Goal: Find specific page/section: Find specific page/section

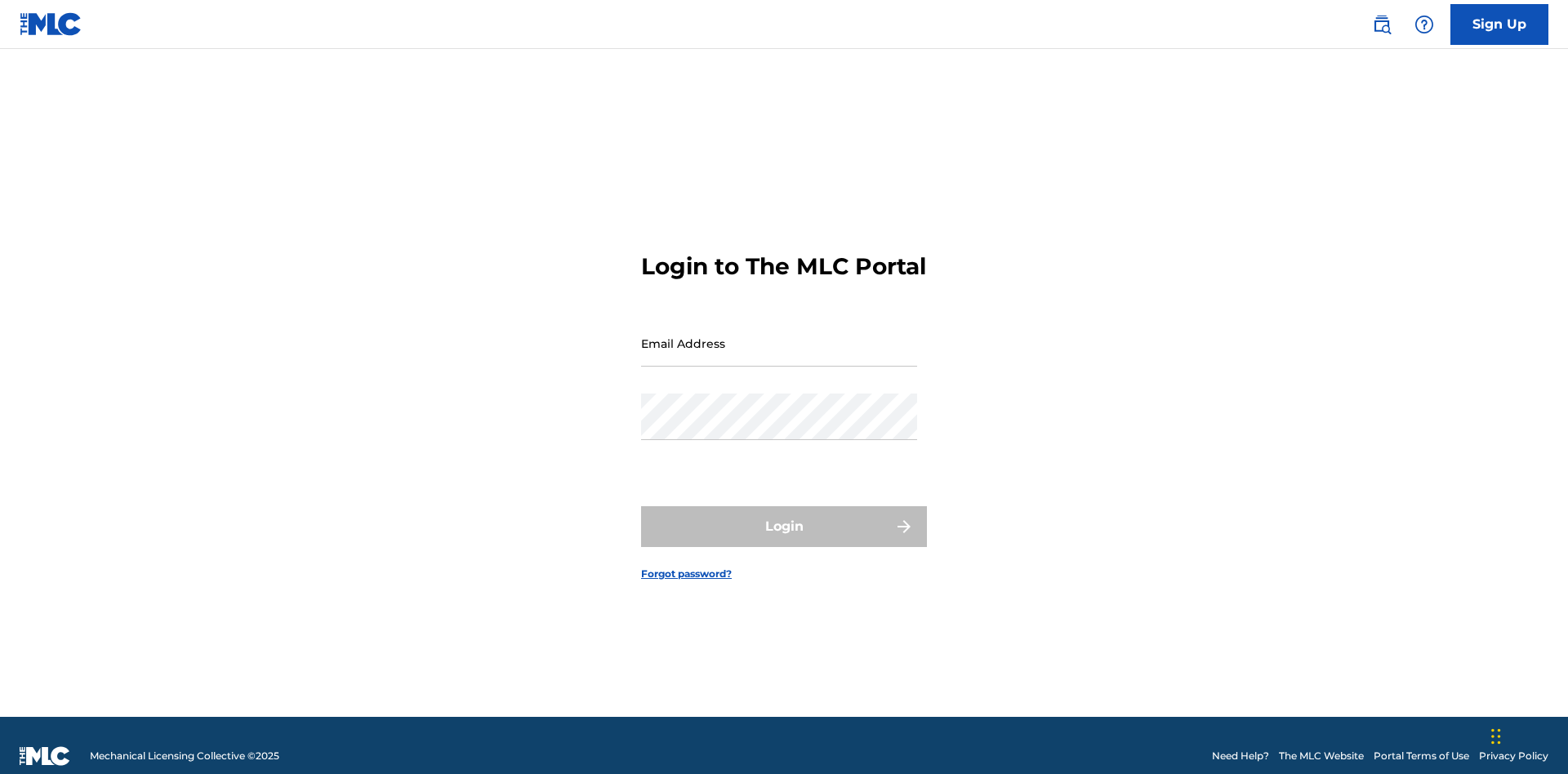
scroll to position [22, 0]
click at [779, 335] on input "Email Address" at bounding box center [779, 342] width 276 height 46
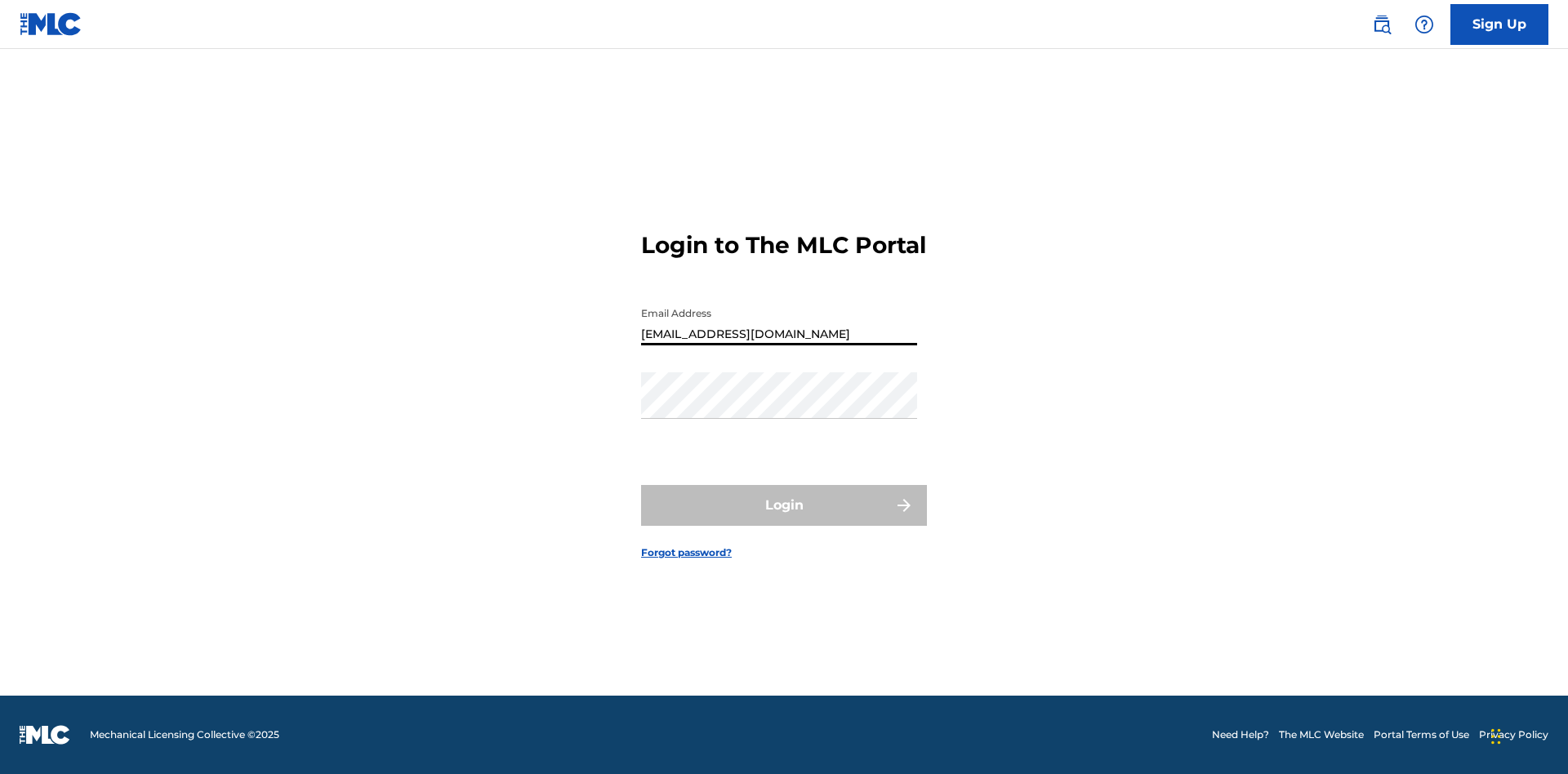
type input "[EMAIL_ADDRESS][DOMAIN_NAME]"
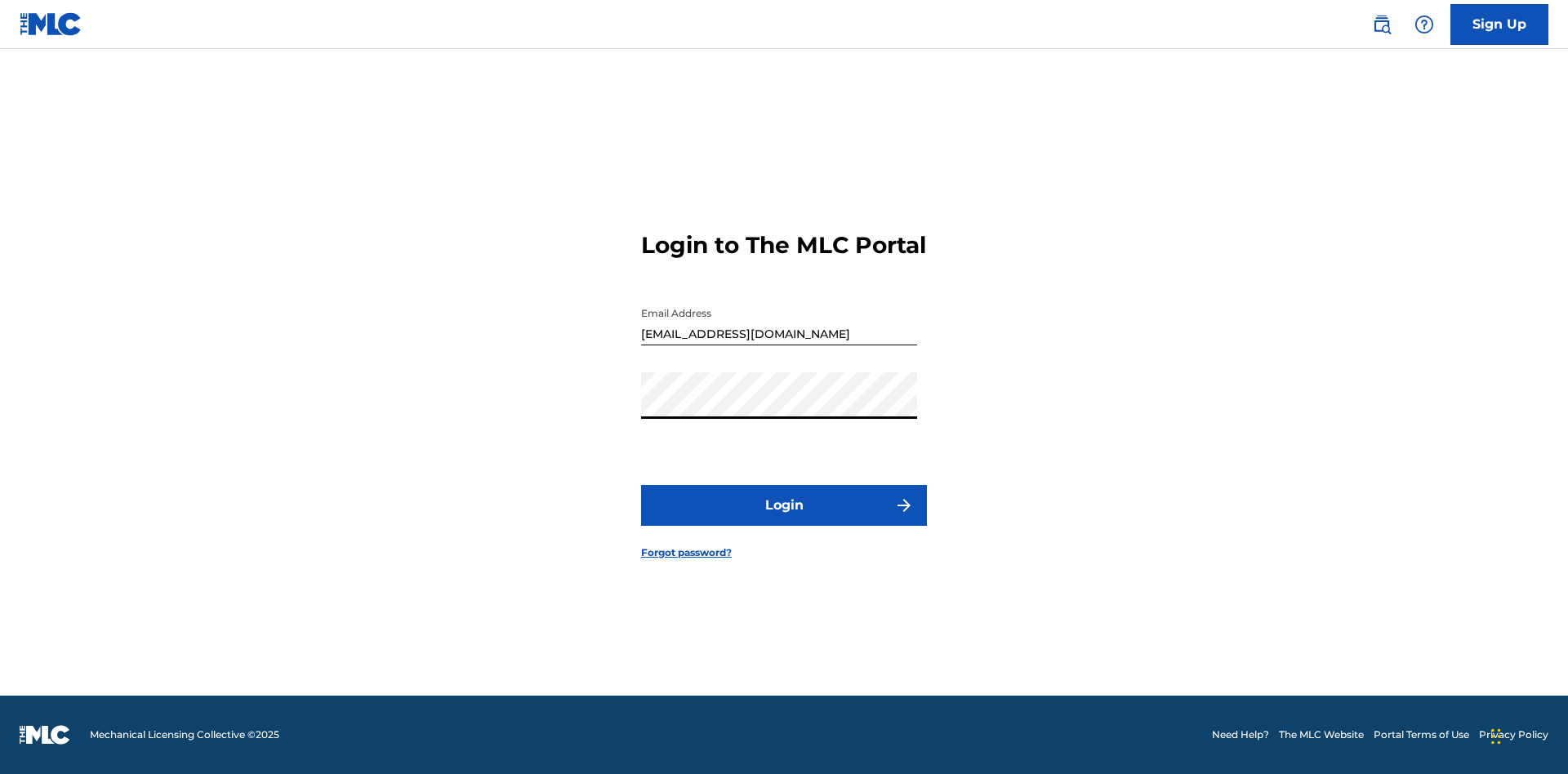
click at [784, 519] on button "Login" at bounding box center [784, 506] width 286 height 41
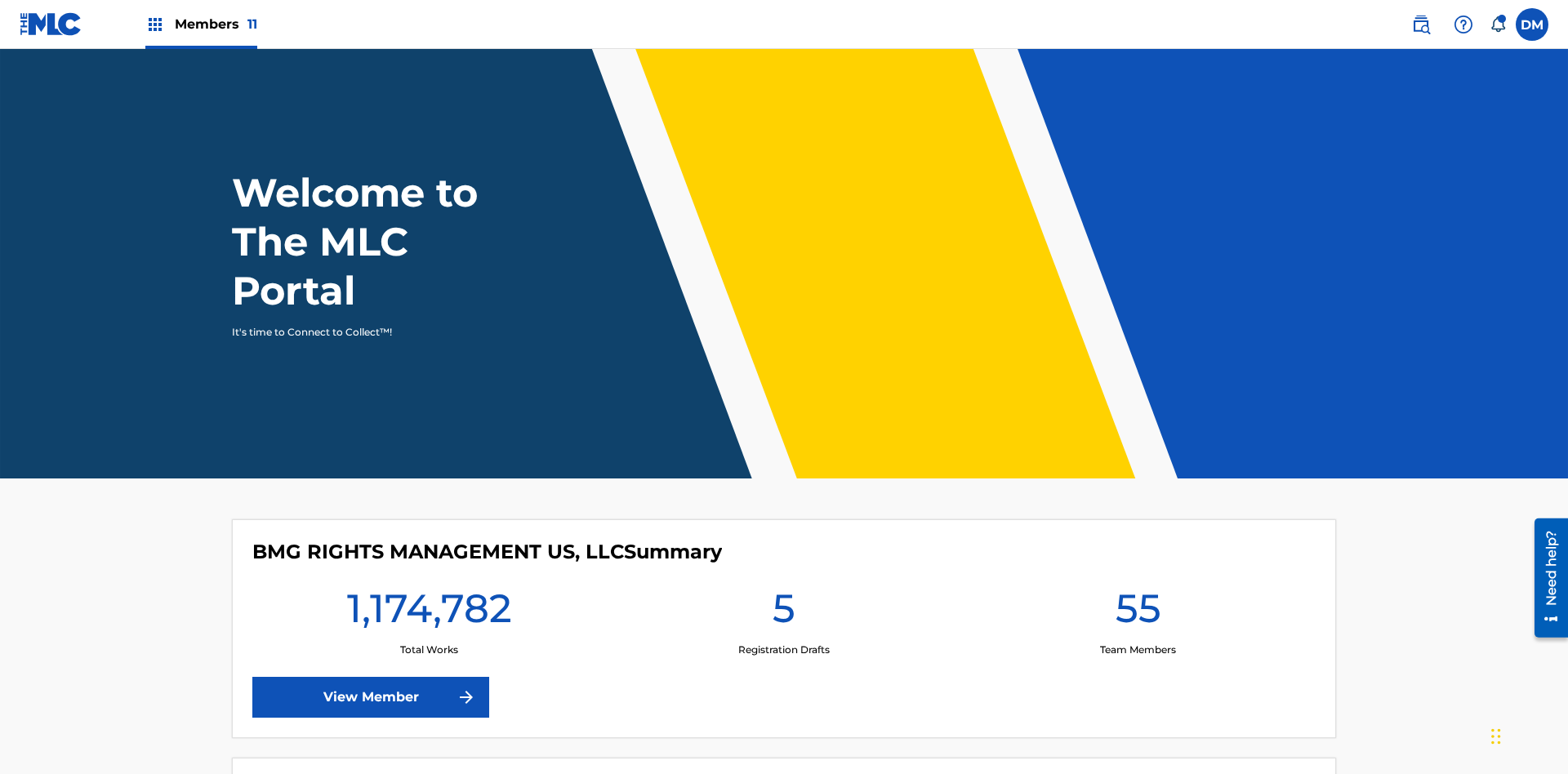
scroll to position [70, 0]
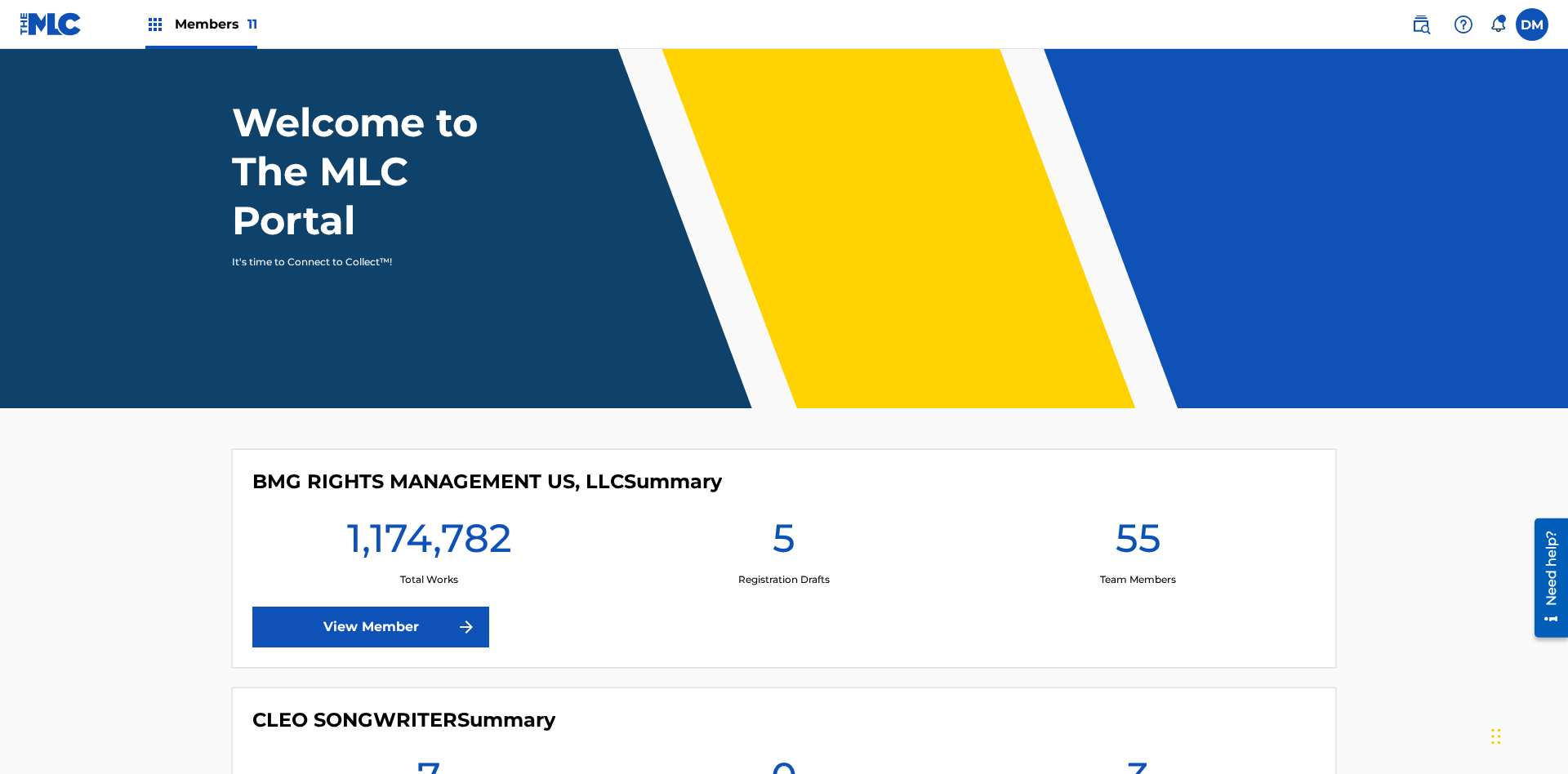
click at [201, 24] on span "Members 11" at bounding box center [216, 24] width 83 height 19
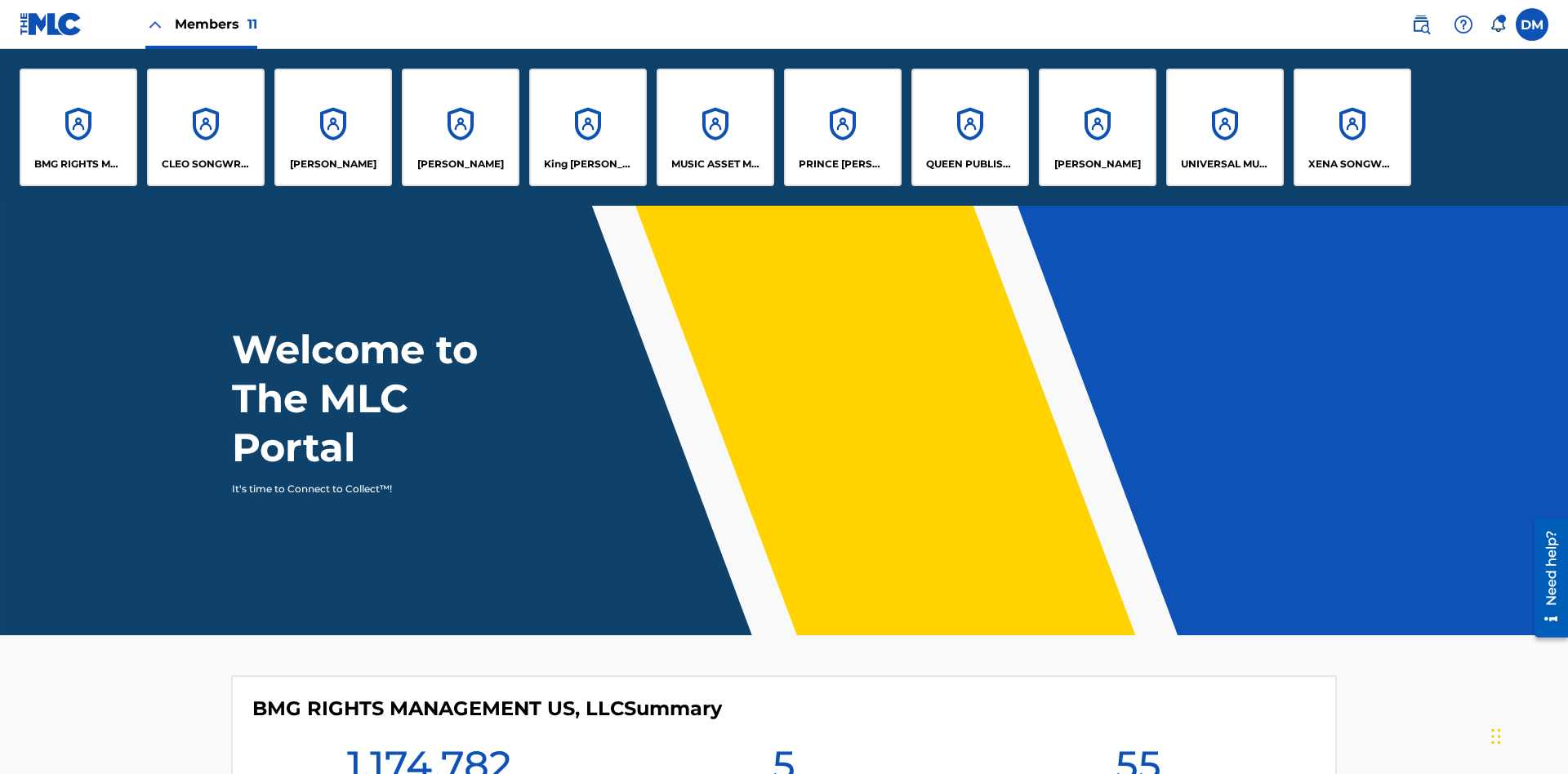
click at [1224, 164] on p "UNIVERSAL MUSIC PUB GROUP" at bounding box center [1225, 163] width 89 height 15
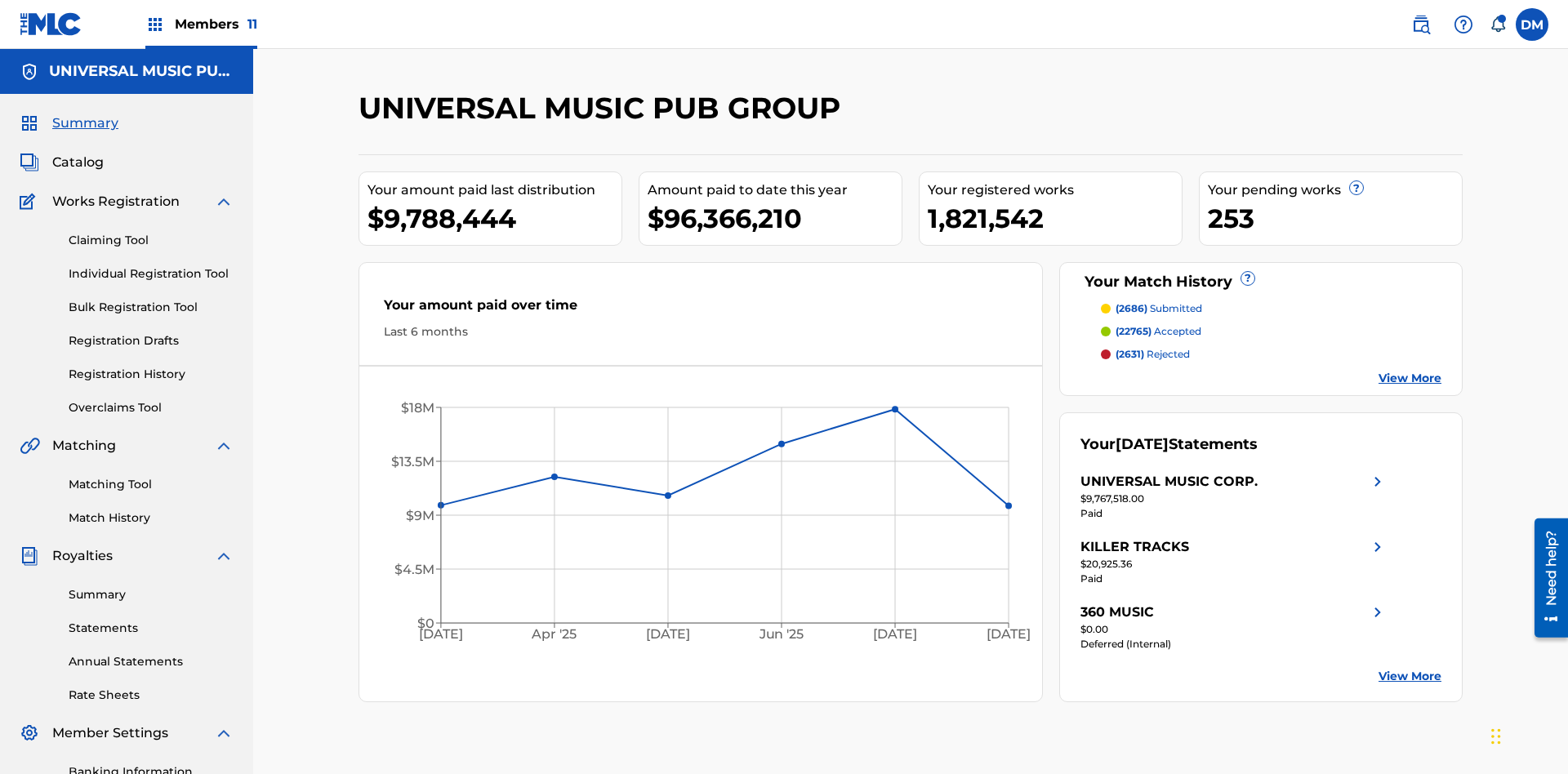
click at [78, 152] on span "Catalog" at bounding box center [78, 162] width 51 height 20
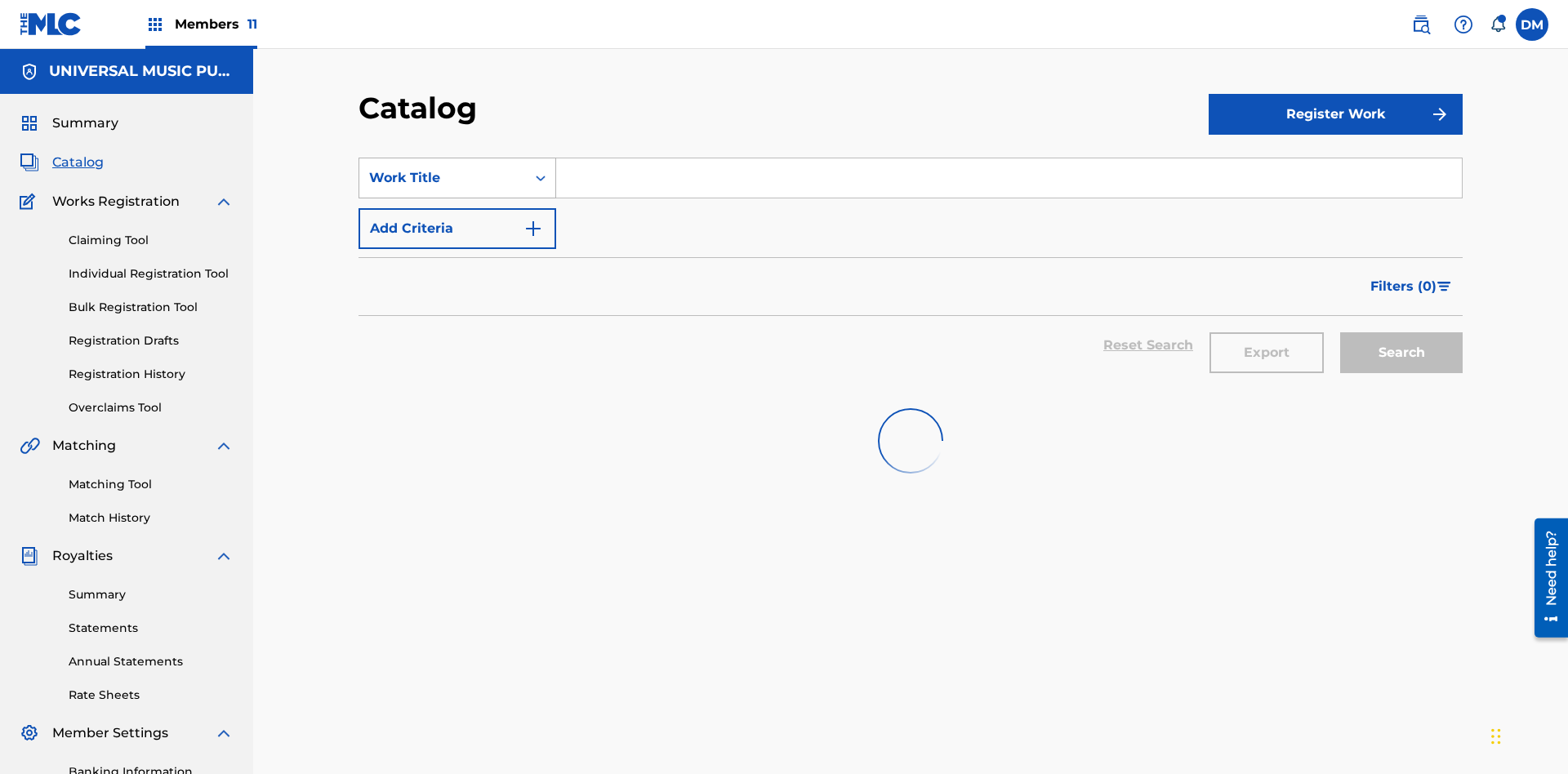
click at [443, 168] on div "Work Title" at bounding box center [442, 178] width 147 height 20
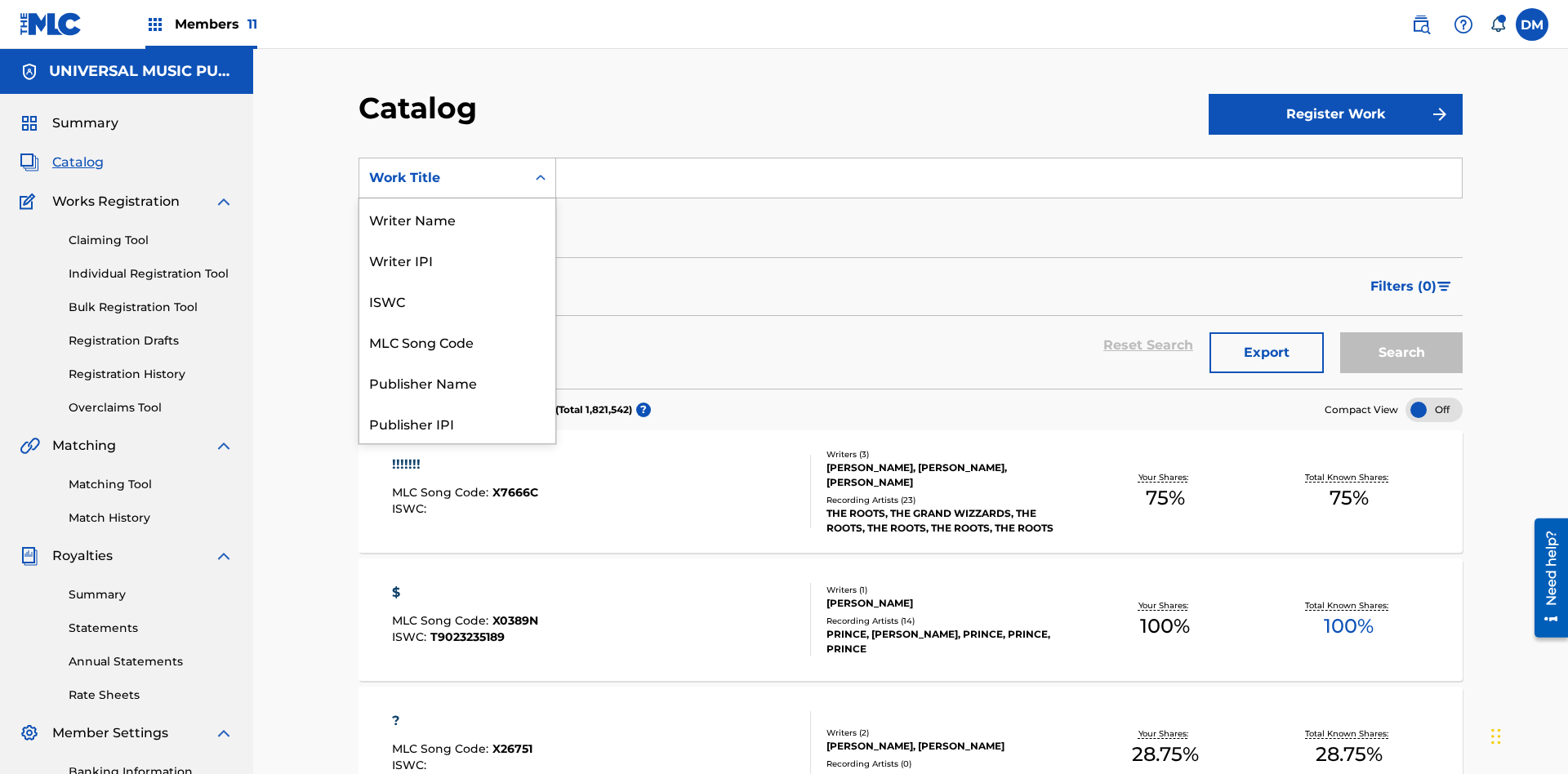
click at [457, 341] on div "MLC Song Code" at bounding box center [456, 341] width 196 height 41
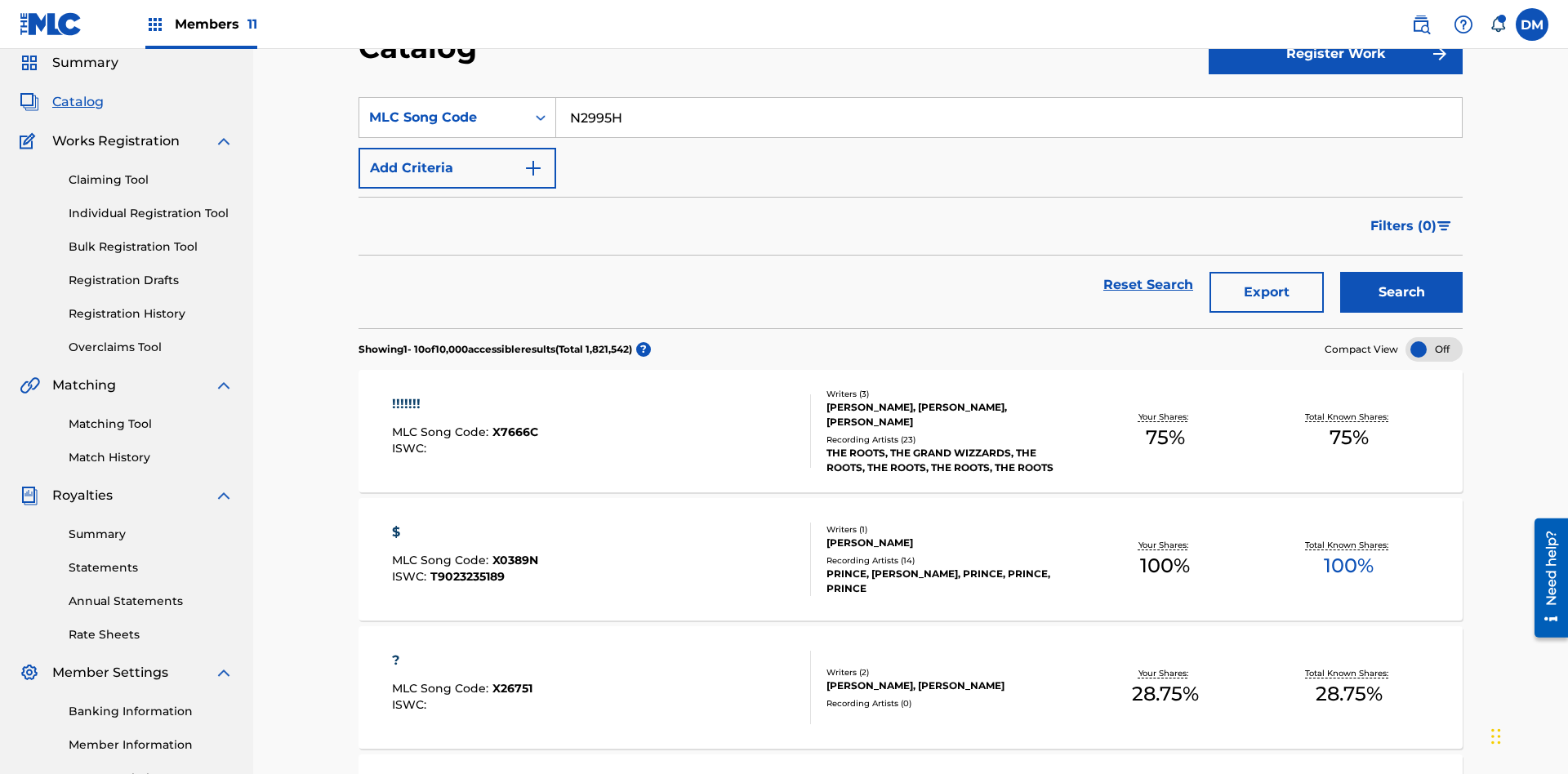
type input "N2995H"
click at [1401, 271] on button "Search" at bounding box center [1401, 292] width 123 height 41
